Goal: Transaction & Acquisition: Book appointment/travel/reservation

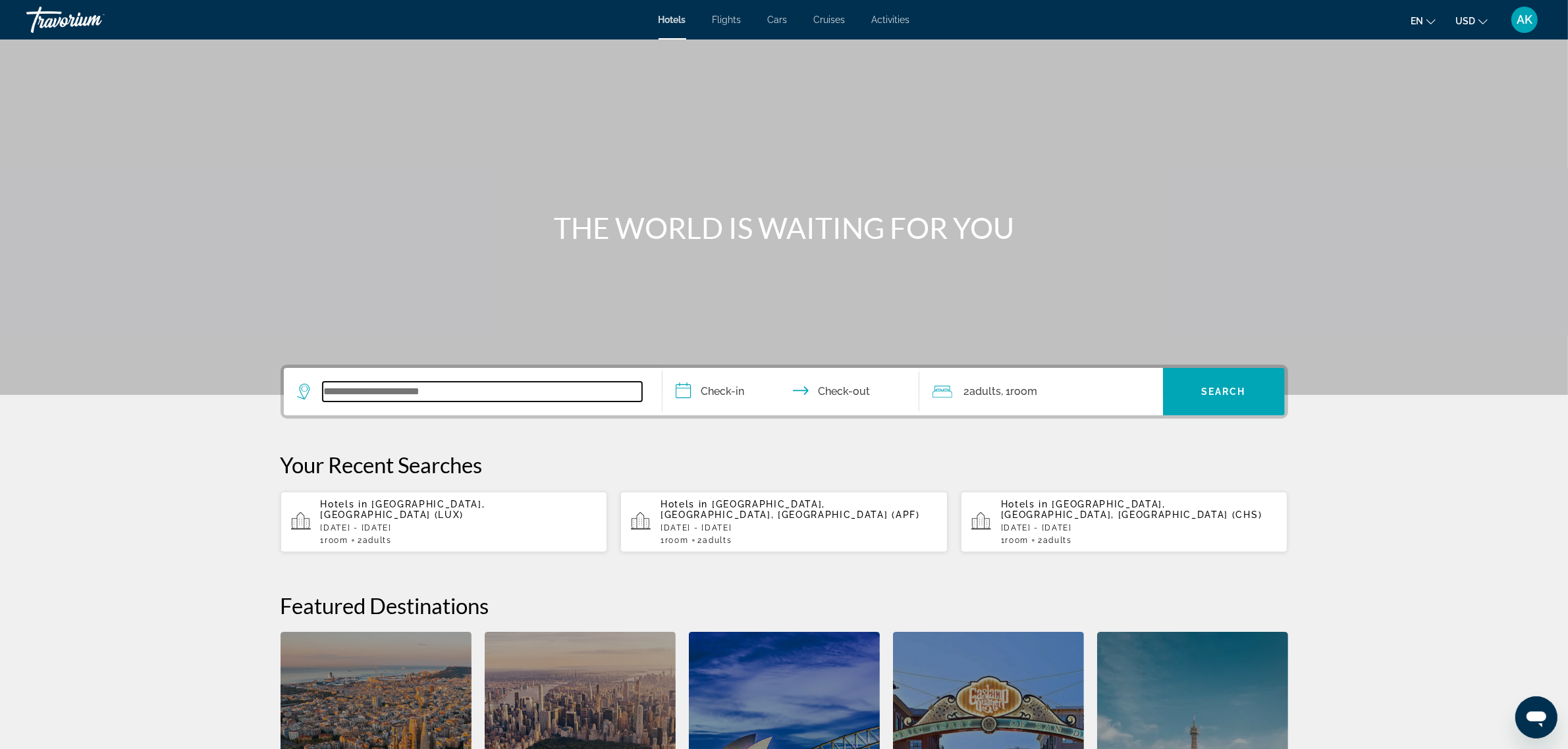
click at [428, 387] on input "Search widget" at bounding box center [482, 391] width 319 height 19
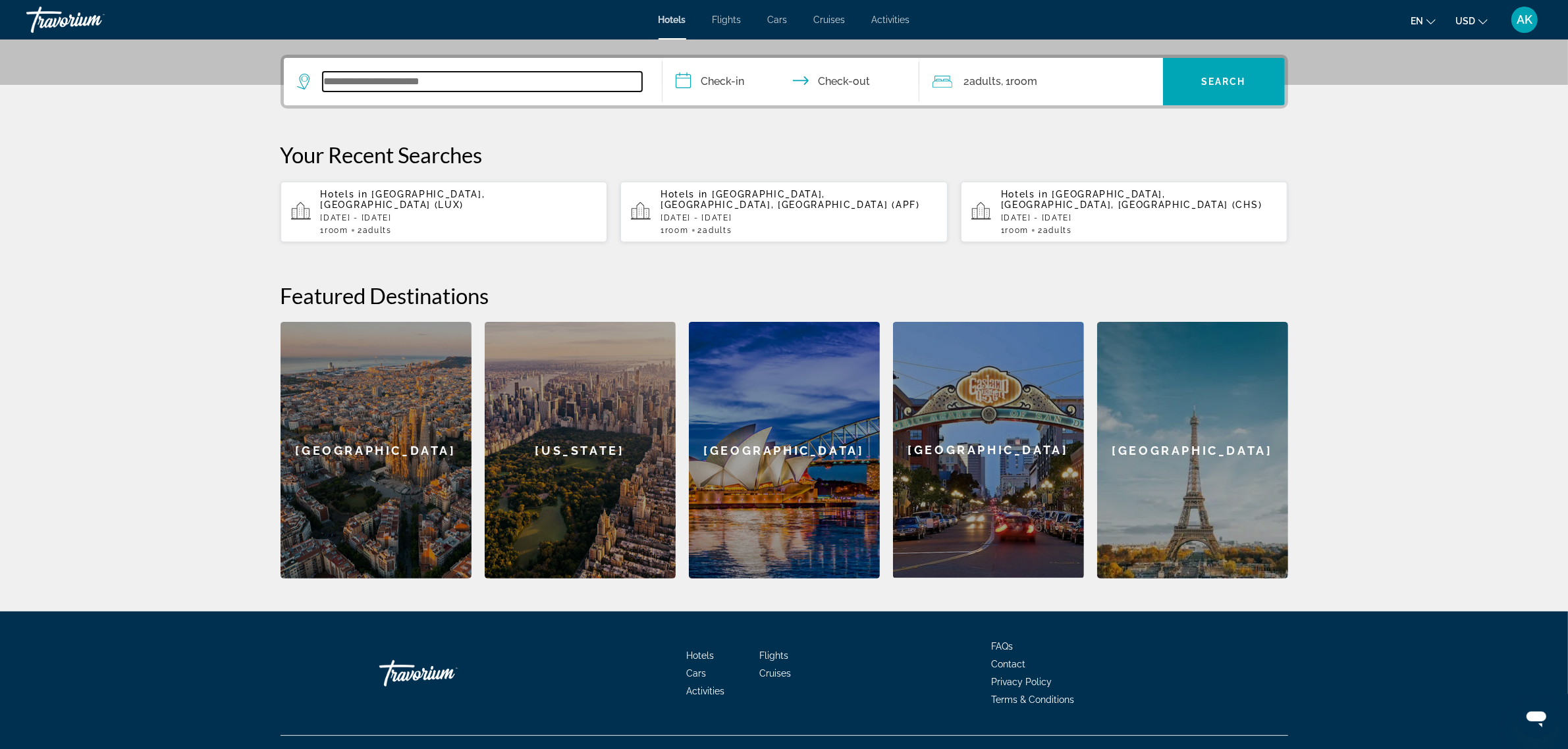
scroll to position [322, 0]
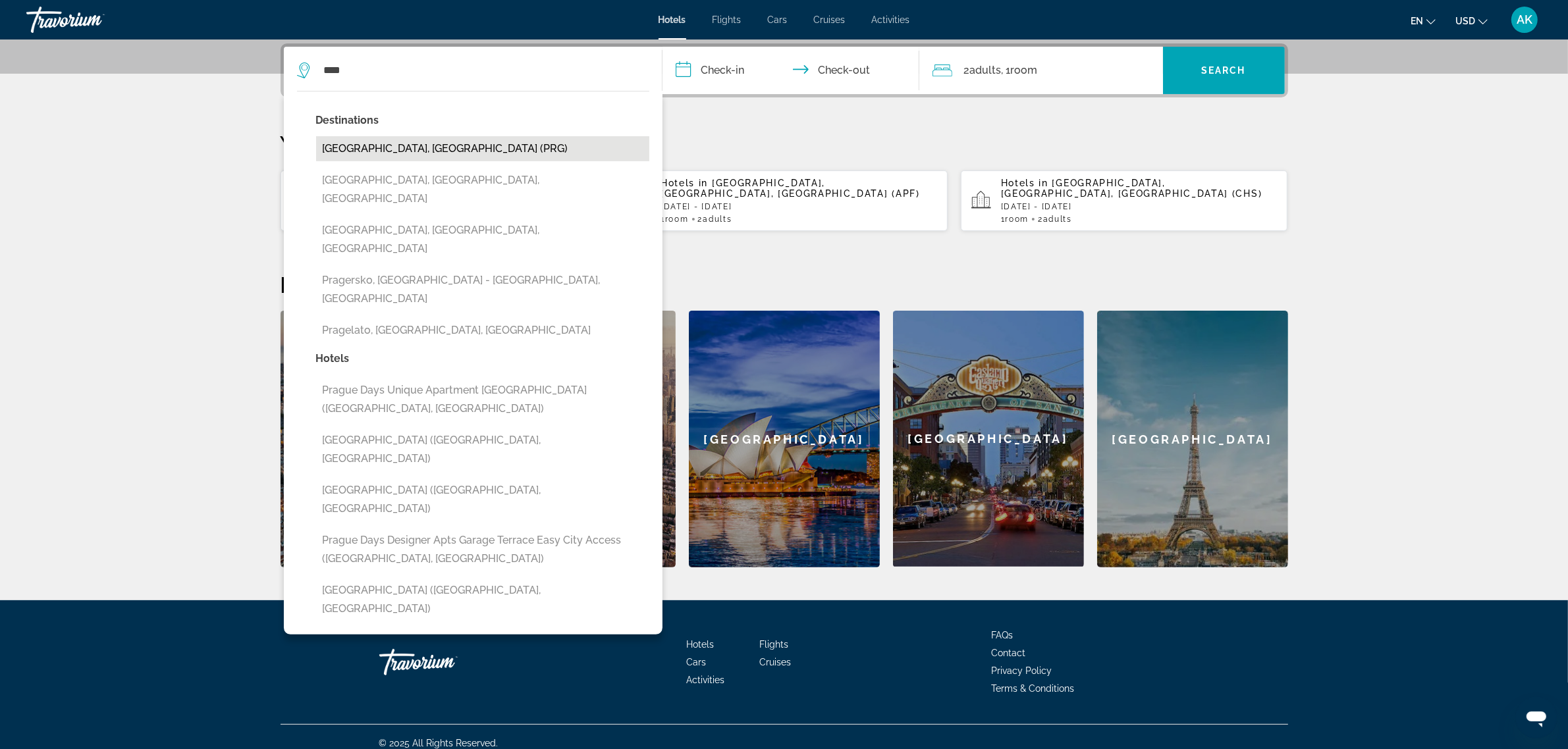
click at [443, 145] on button "[GEOGRAPHIC_DATA], [GEOGRAPHIC_DATA] (PRG)" at bounding box center [483, 149] width 333 height 25
type input "**********"
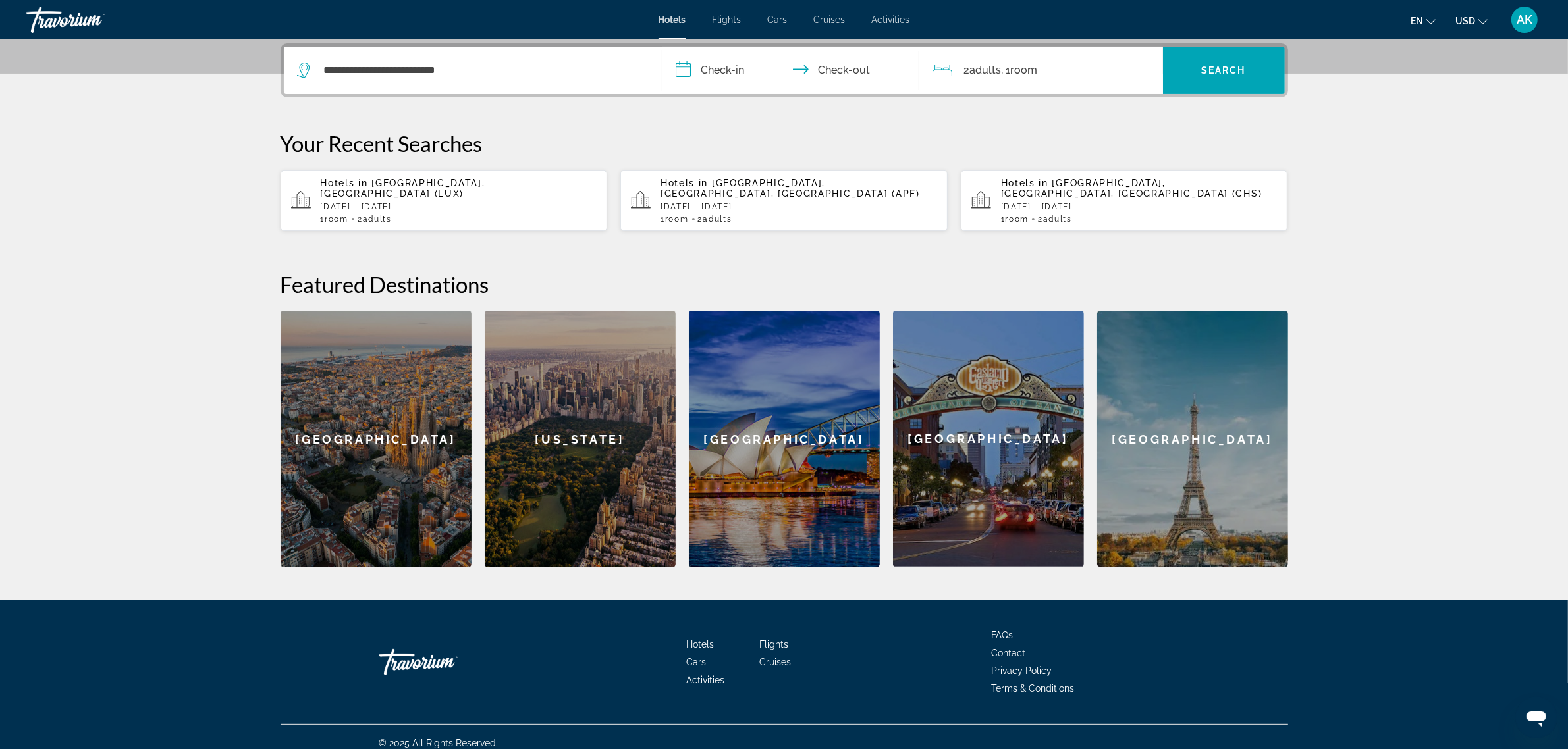
click at [717, 64] on input "**********" at bounding box center [793, 72] width 262 height 51
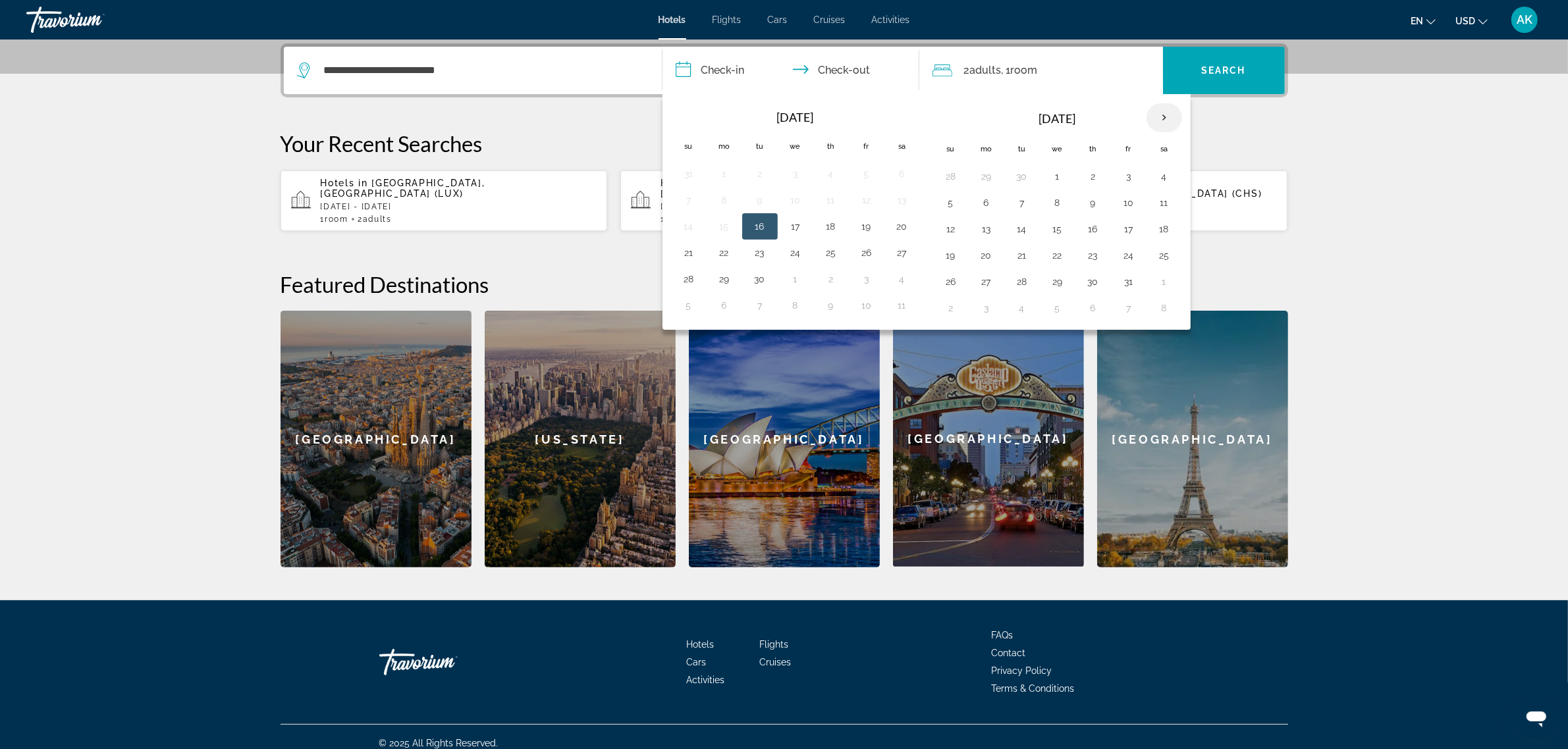
click at [1164, 117] on th "Next month" at bounding box center [1164, 118] width 35 height 29
click at [1164, 120] on th "Next month" at bounding box center [1164, 118] width 35 height 29
click at [1164, 174] on button "3" at bounding box center [1164, 176] width 21 height 18
click at [1022, 204] on button "6" at bounding box center [1022, 202] width 21 height 18
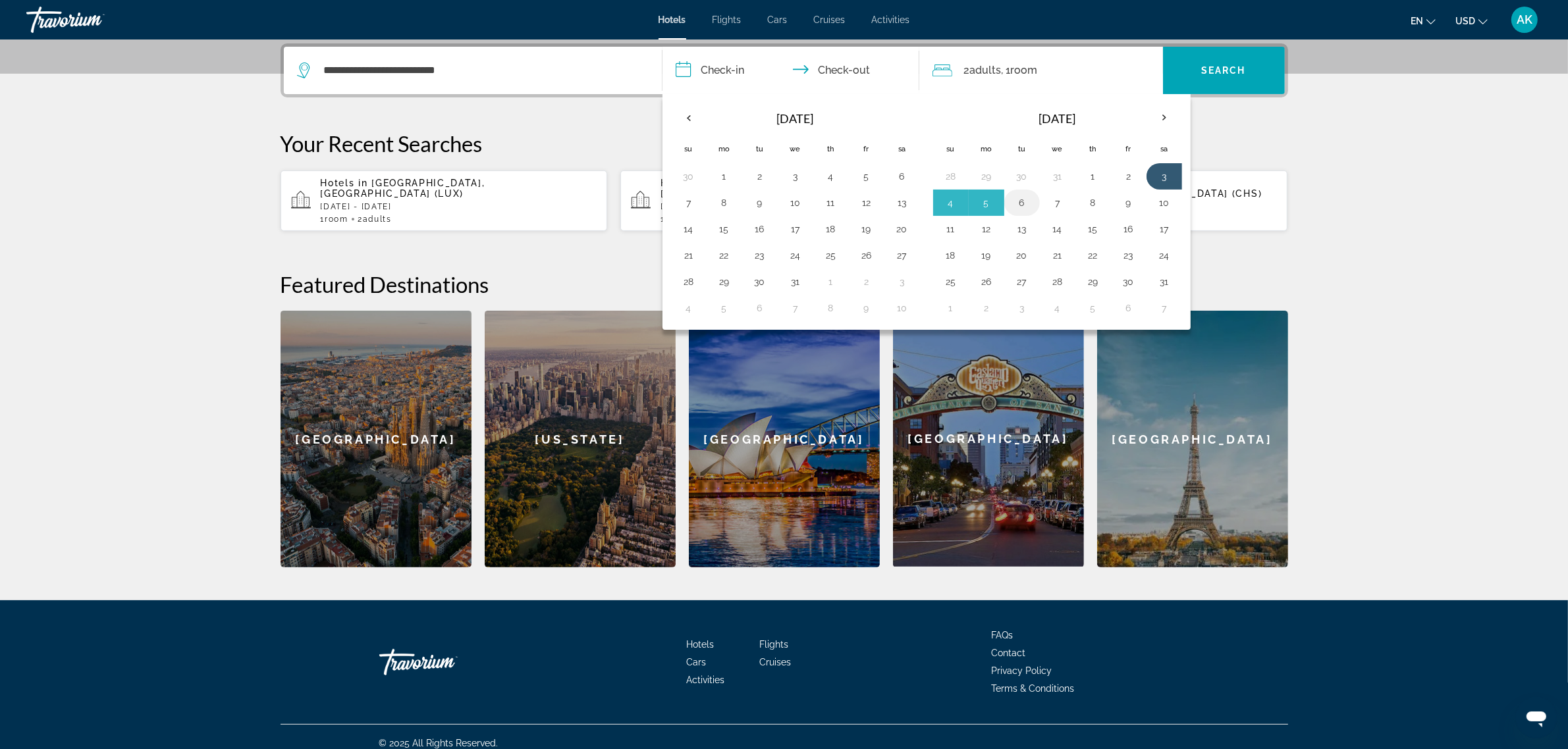
type input "**********"
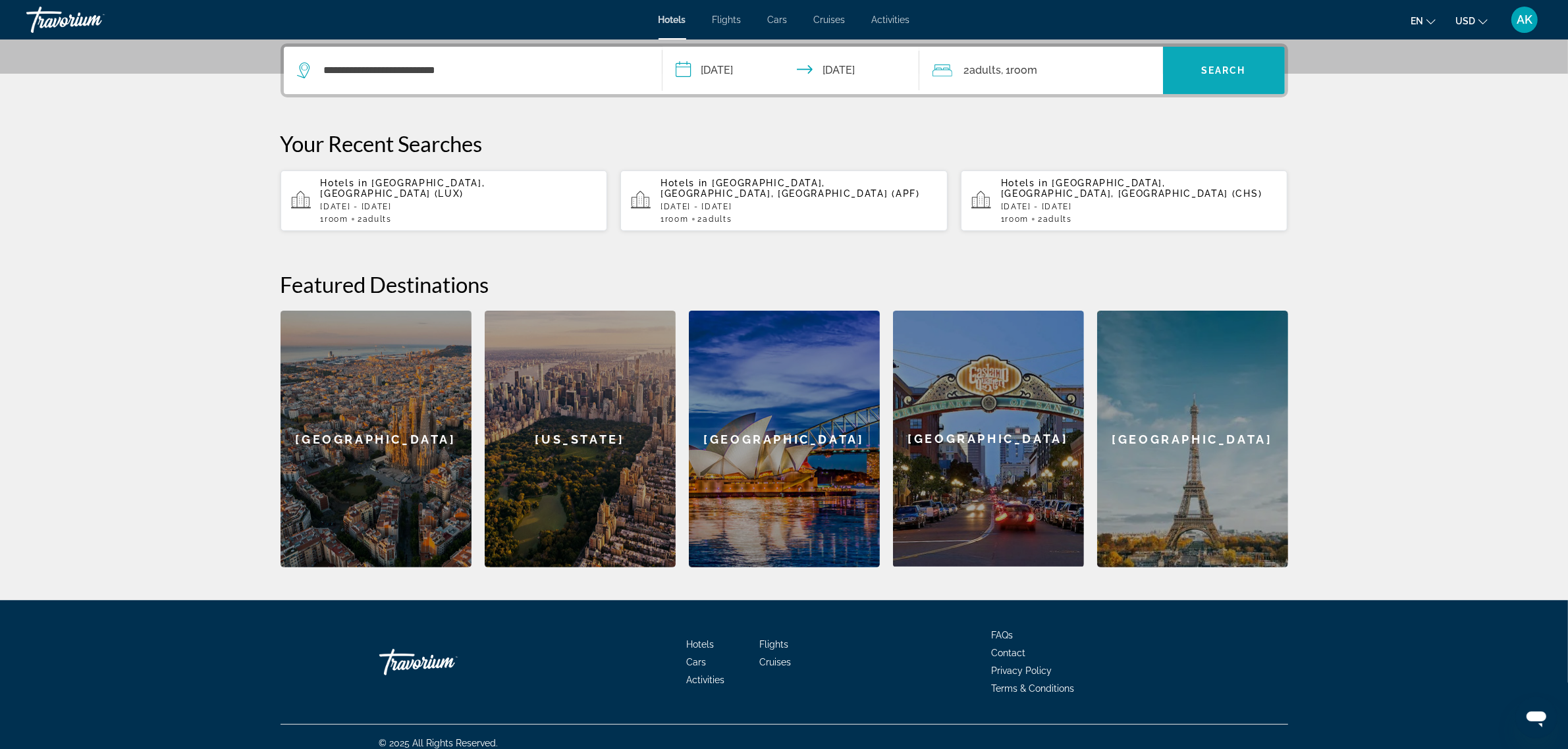
click at [1222, 69] on span "Search" at bounding box center [1223, 70] width 45 height 11
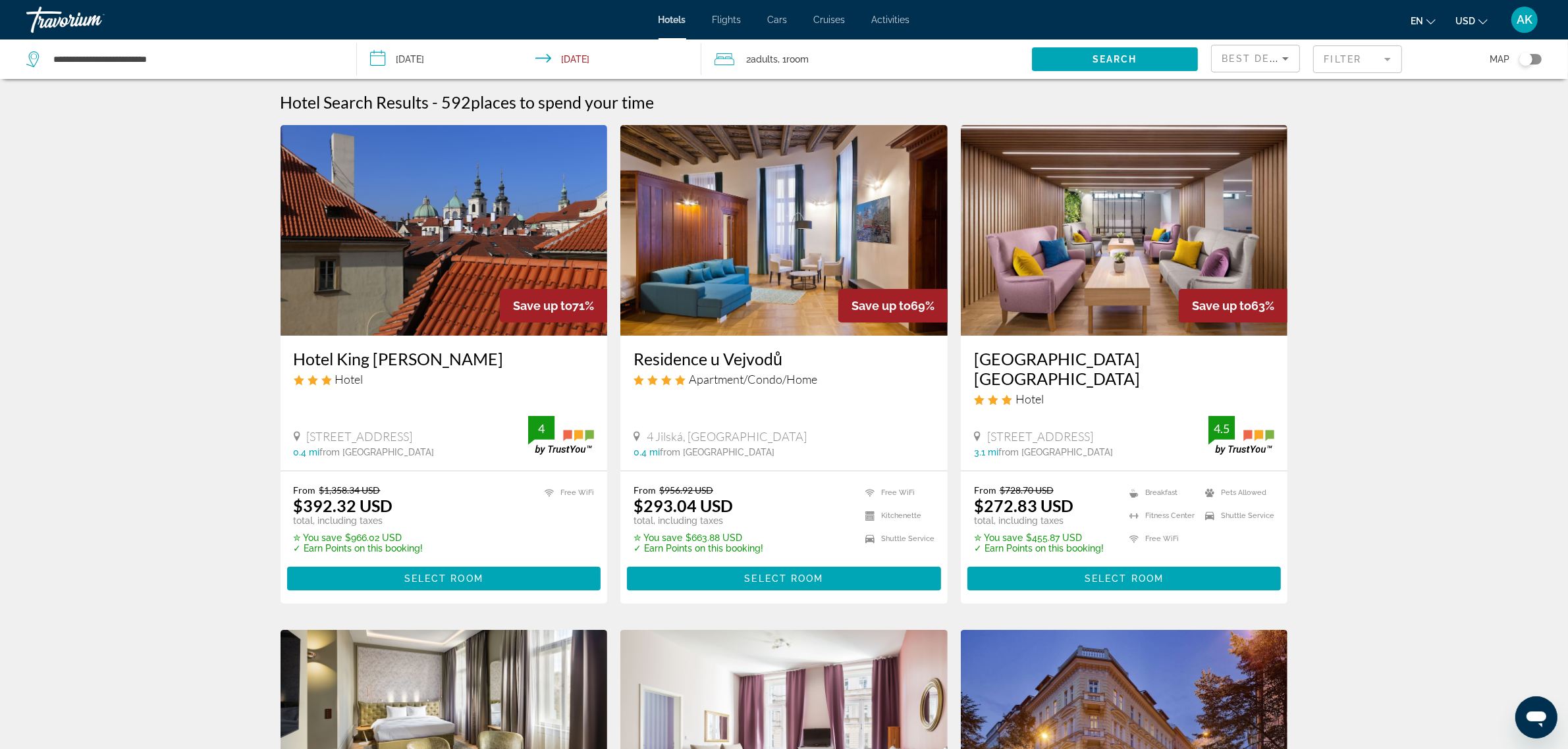
click at [1367, 56] on mat-form-field "Filter" at bounding box center [1357, 59] width 89 height 27
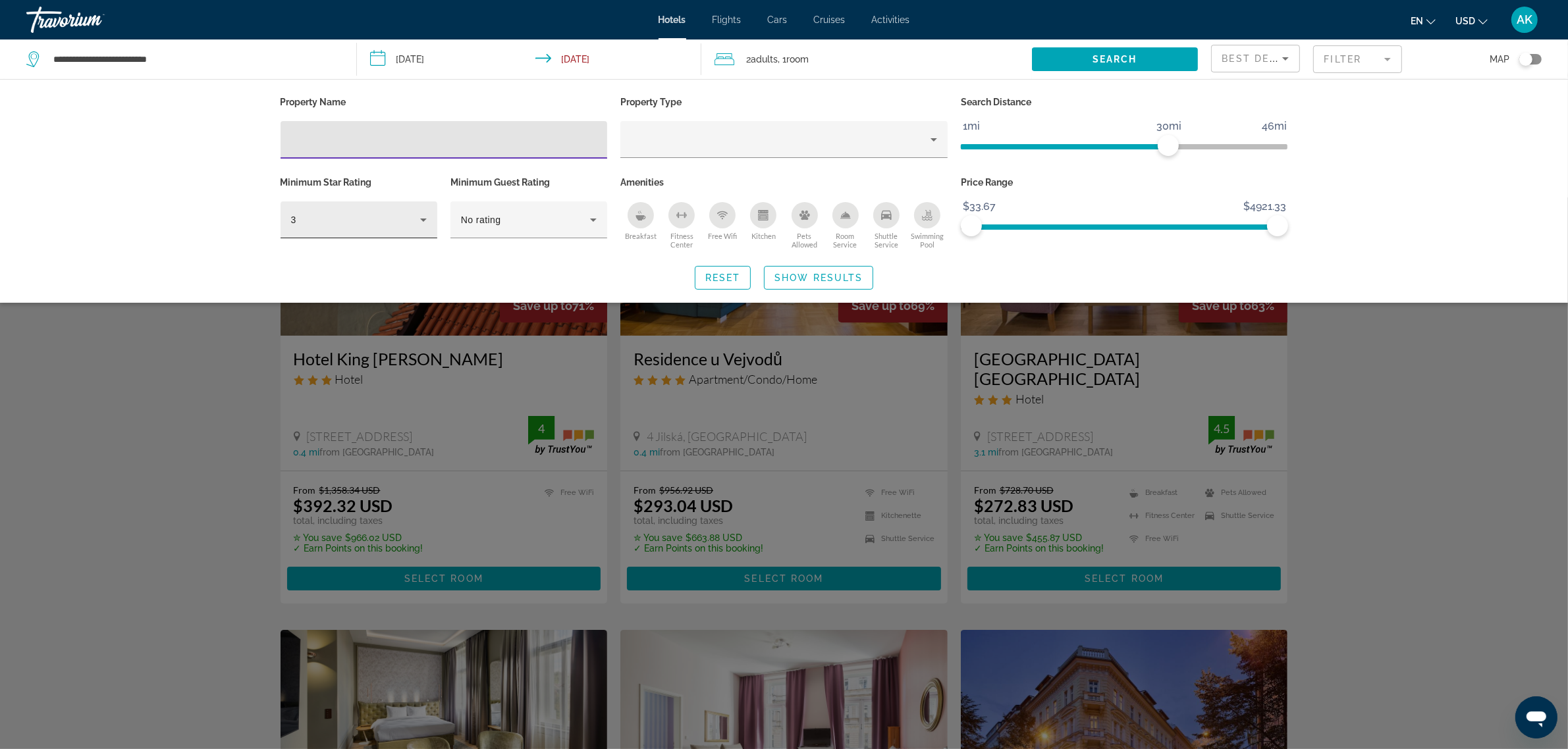
click at [379, 218] on div "3" at bounding box center [355, 220] width 129 height 16
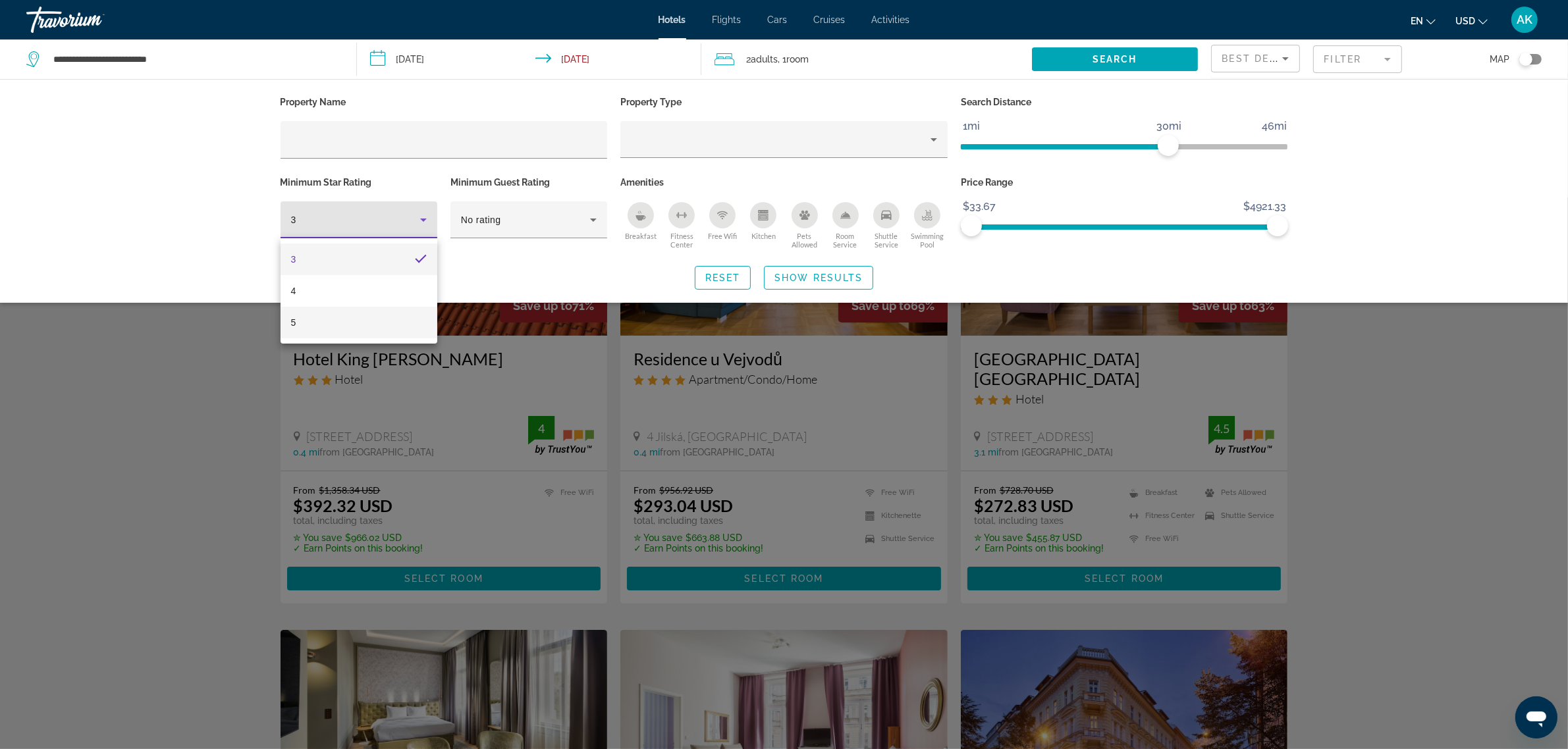
click at [350, 311] on mat-option "5" at bounding box center [359, 323] width 157 height 32
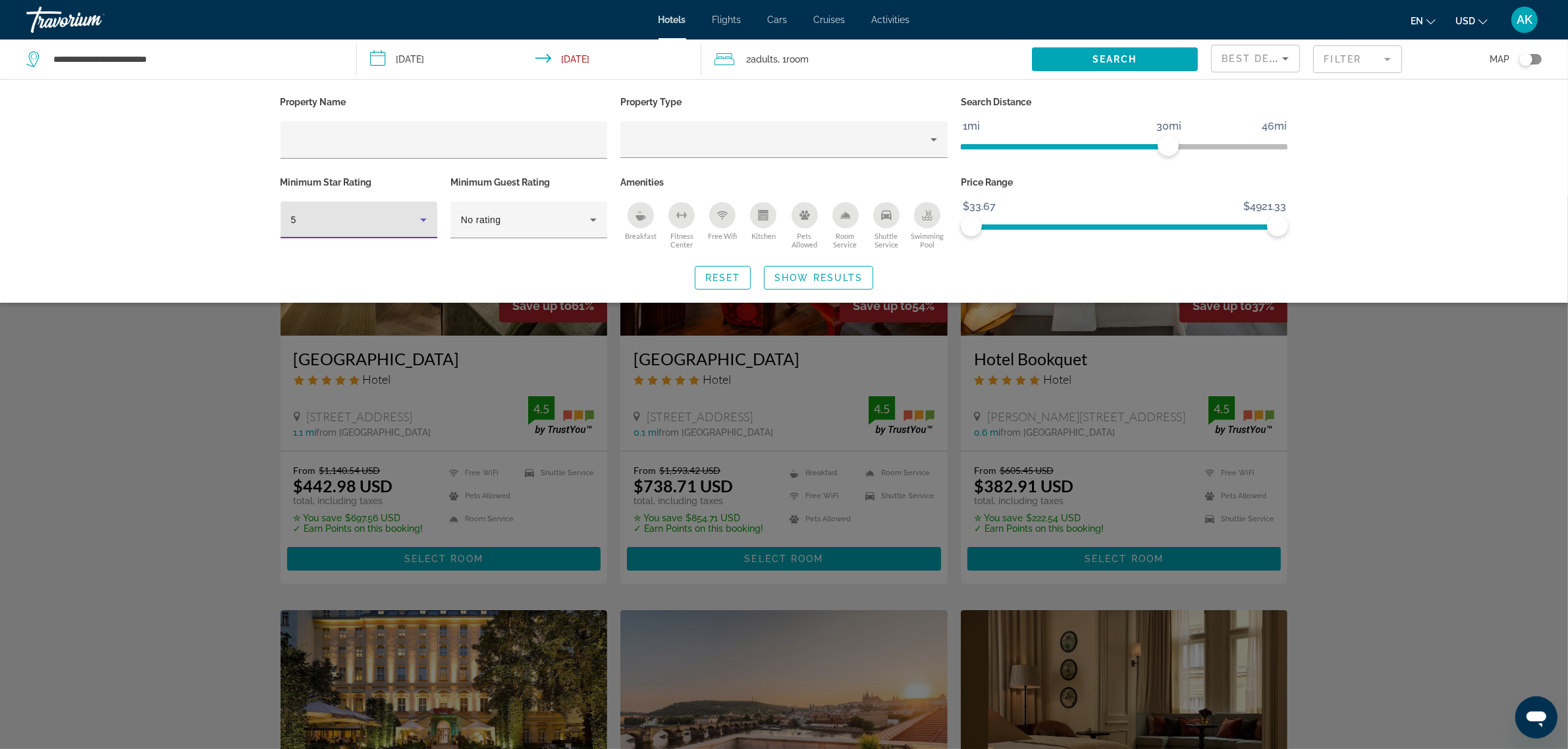
click at [1429, 453] on div "Search widget" at bounding box center [784, 474] width 1568 height 552
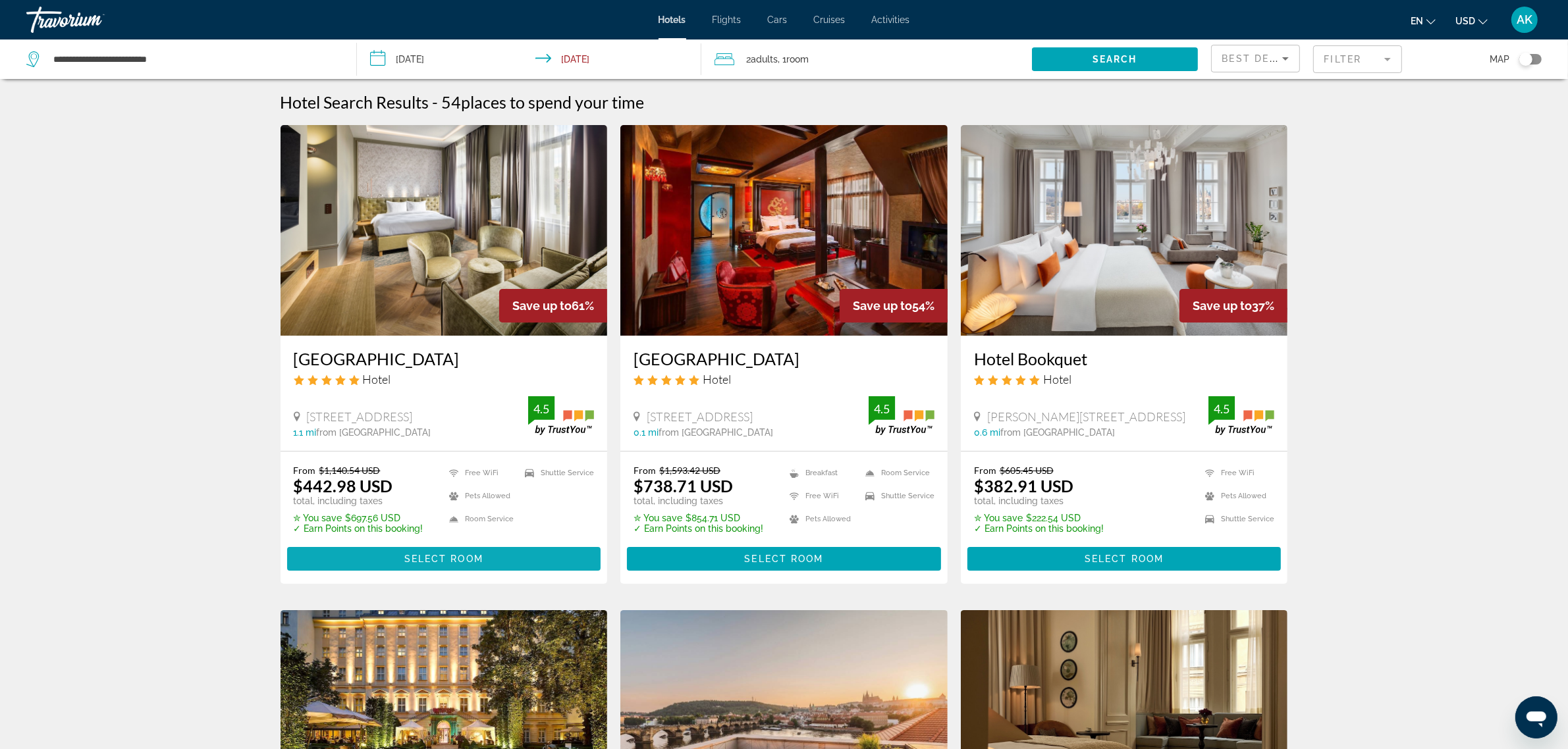
click at [387, 555] on span "Main content" at bounding box center [444, 559] width 314 height 32
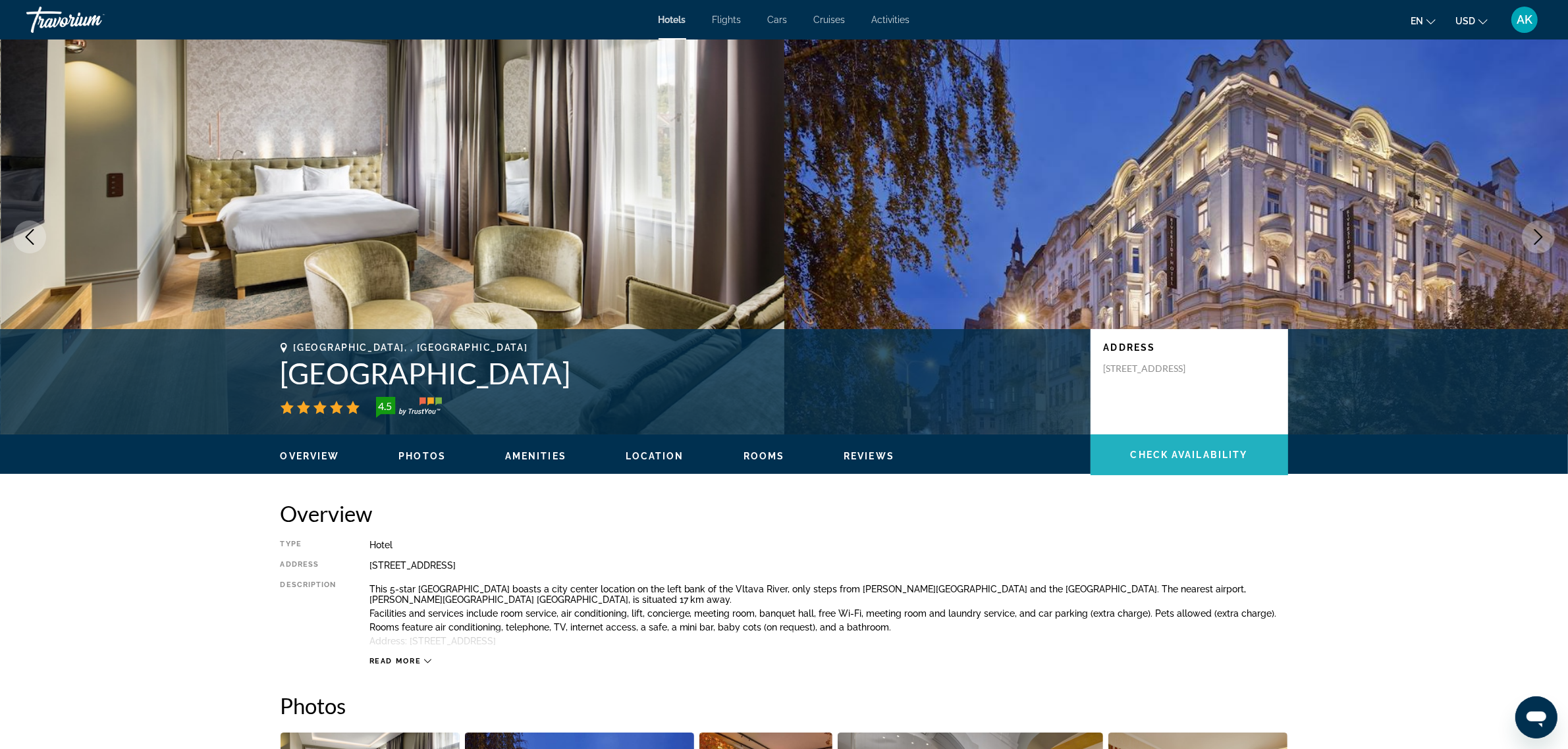
click at [1150, 455] on span "Check Availability" at bounding box center [1189, 455] width 117 height 11
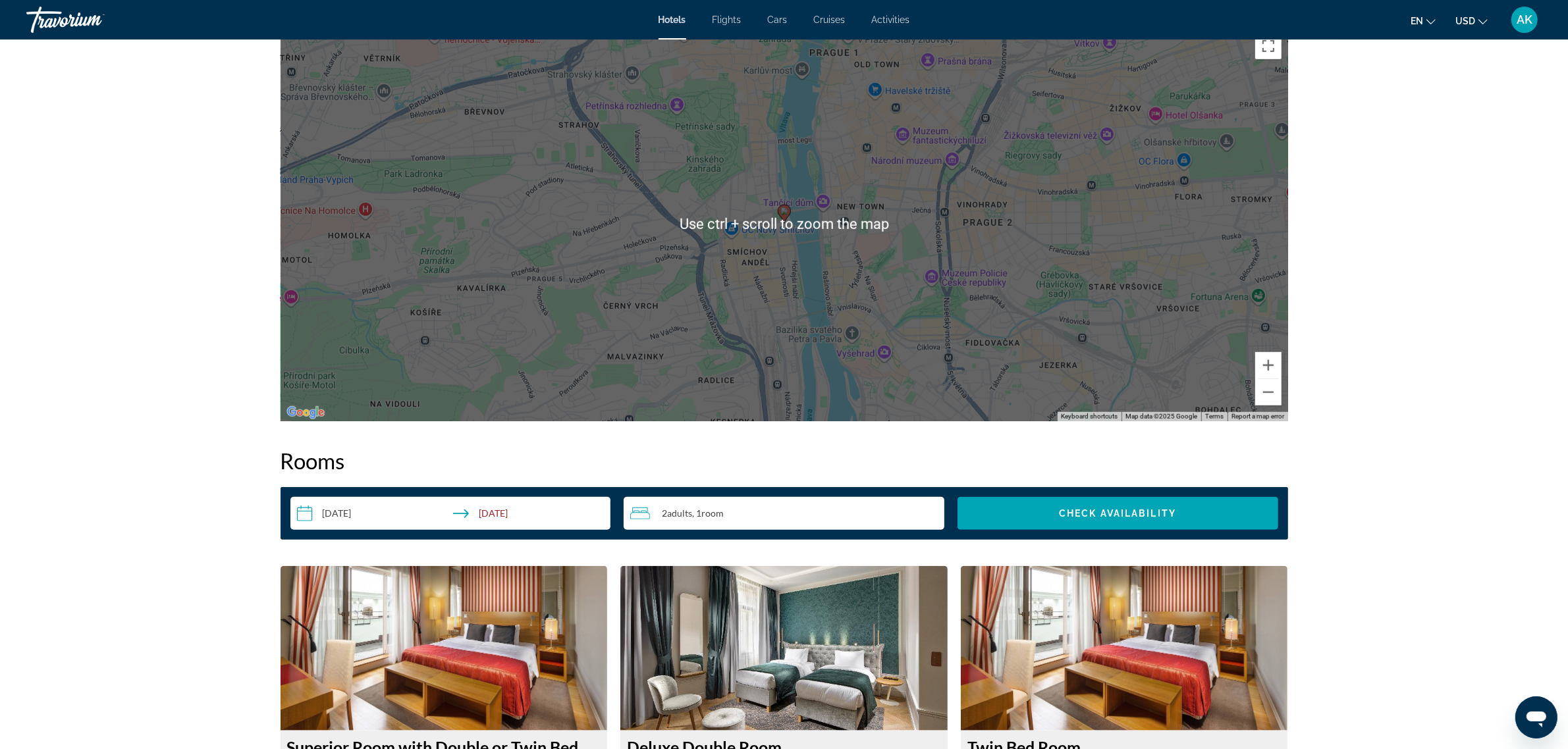
scroll to position [1345, 0]
